Goal: Register for event/course

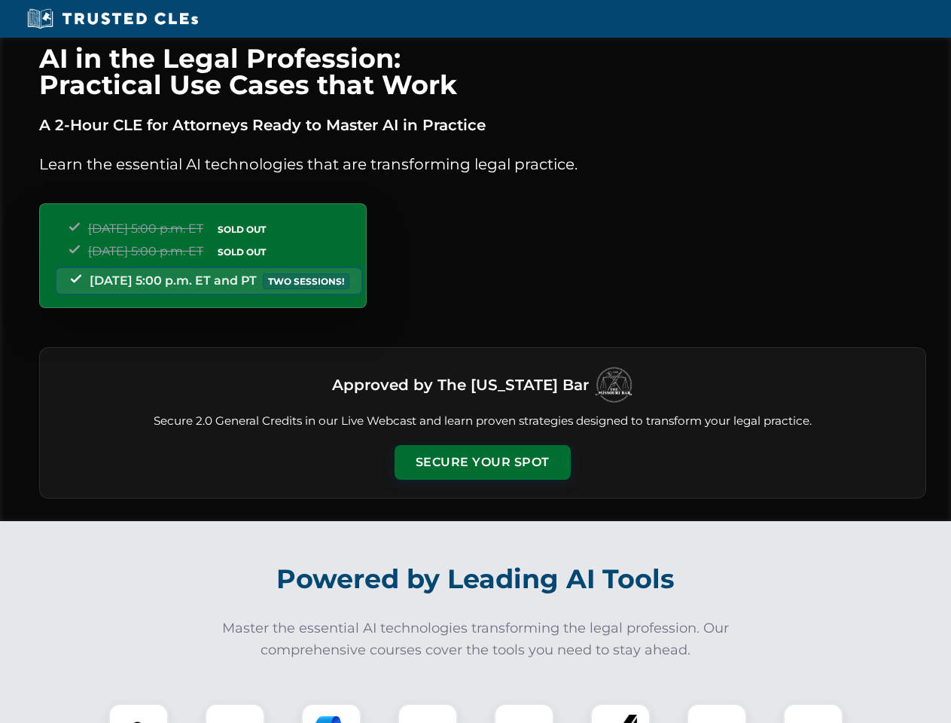
click at [482, 462] on button "Secure Your Spot" at bounding box center [483, 462] width 176 height 35
click at [139, 713] on img at bounding box center [139, 734] width 44 height 44
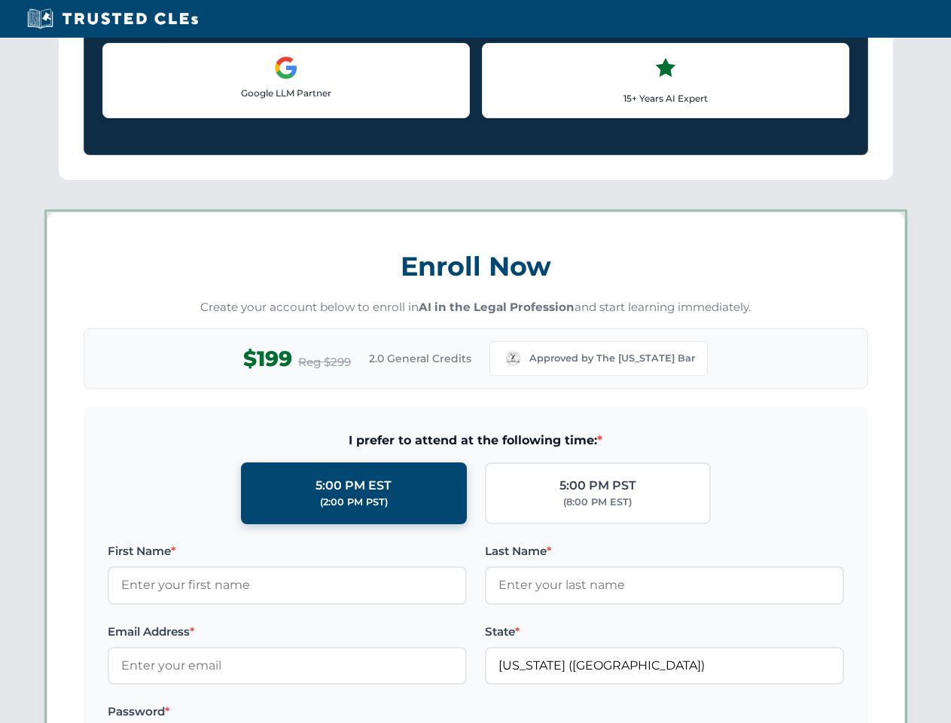
click at [331, 713] on label "Password *" at bounding box center [287, 712] width 359 height 18
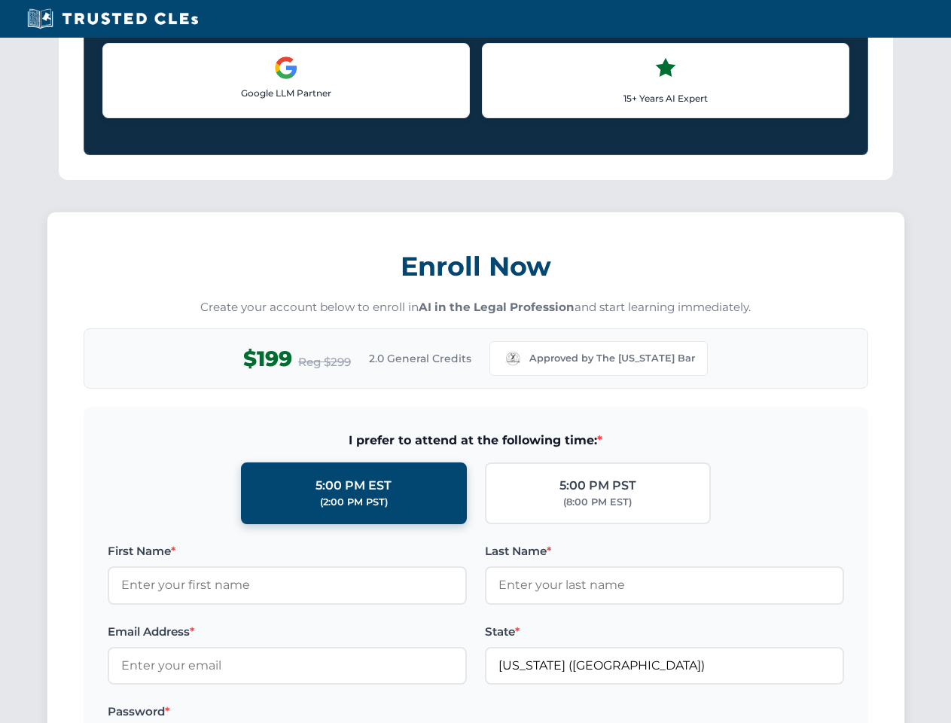
scroll to position [1479, 0]
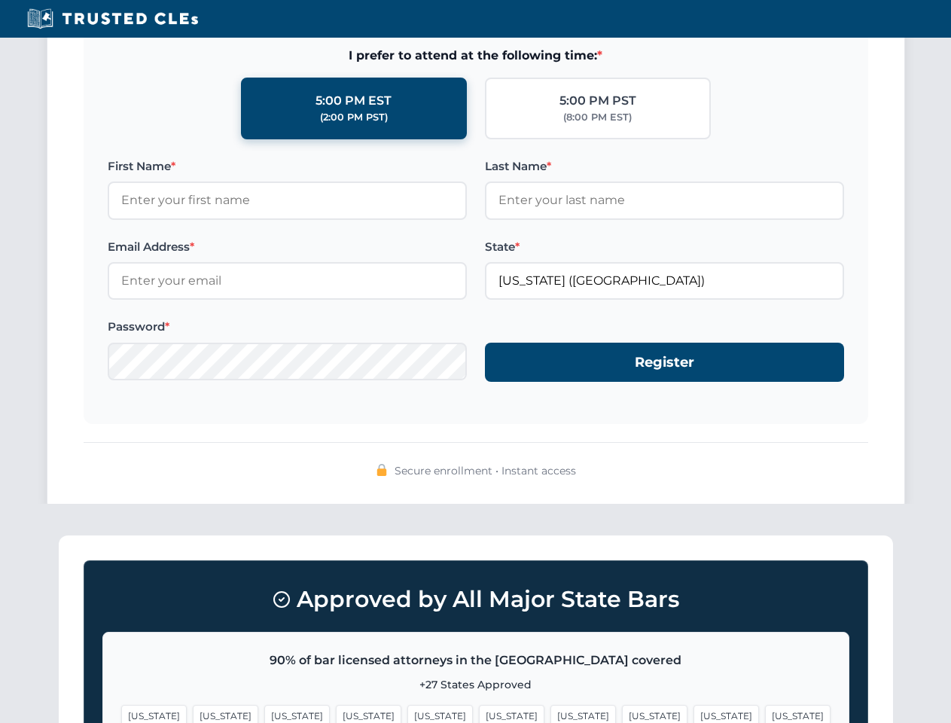
click at [694, 713] on span "[US_STATE]" at bounding box center [727, 716] width 66 height 22
